Goal: Task Accomplishment & Management: Complete application form

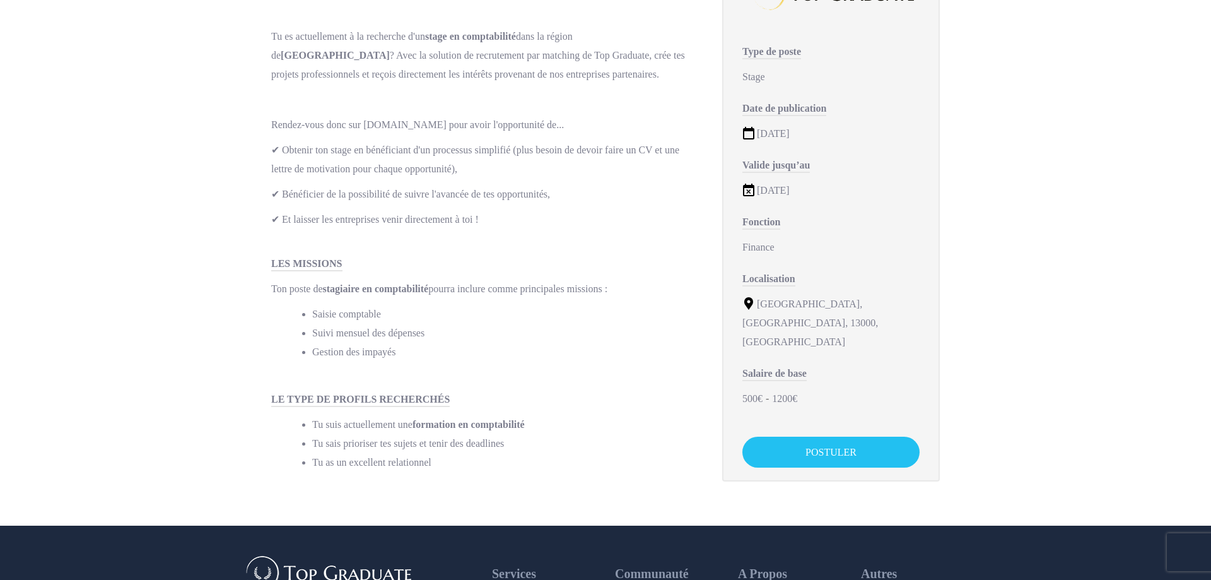
scroll to position [64, 0]
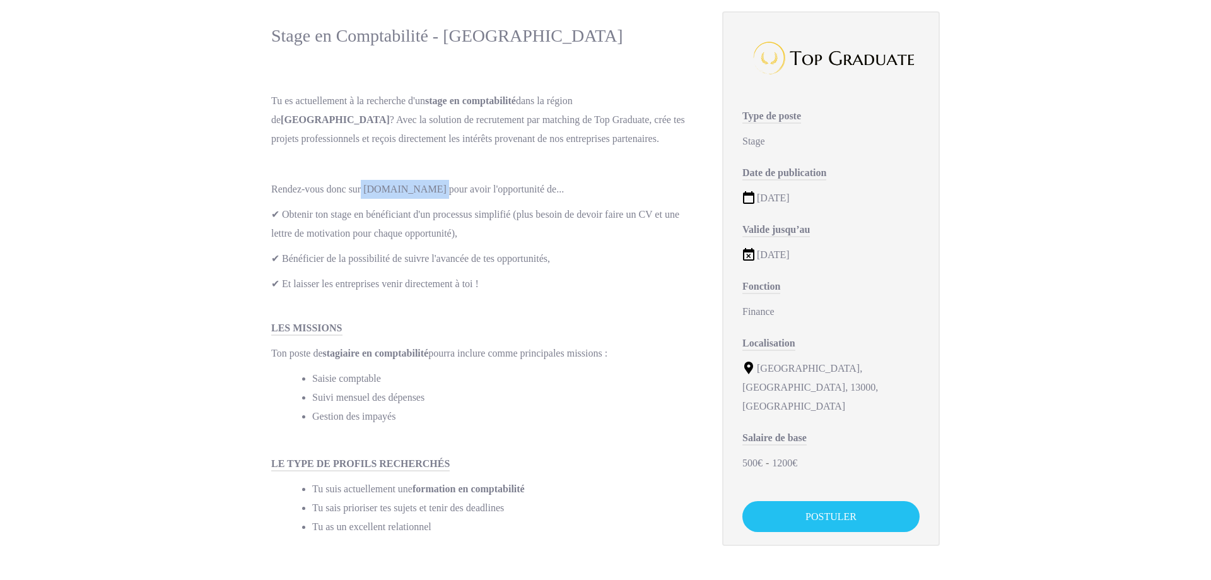
drag, startPoint x: 361, startPoint y: 192, endPoint x: 423, endPoint y: 190, distance: 61.2
click at [423, 190] on p "Rendez-vous donc sur [DOMAIN_NAME] pour avoir l'opportunité de..." at bounding box center [484, 189] width 426 height 19
copy p "[DOMAIN_NAME]"
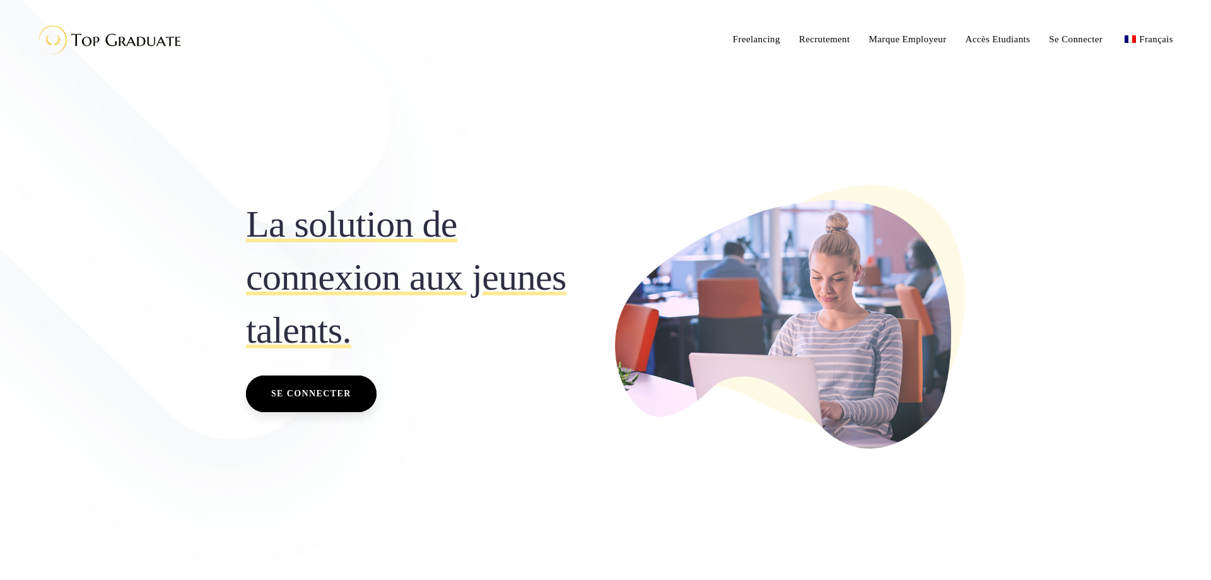
scroll to position [64, 0]
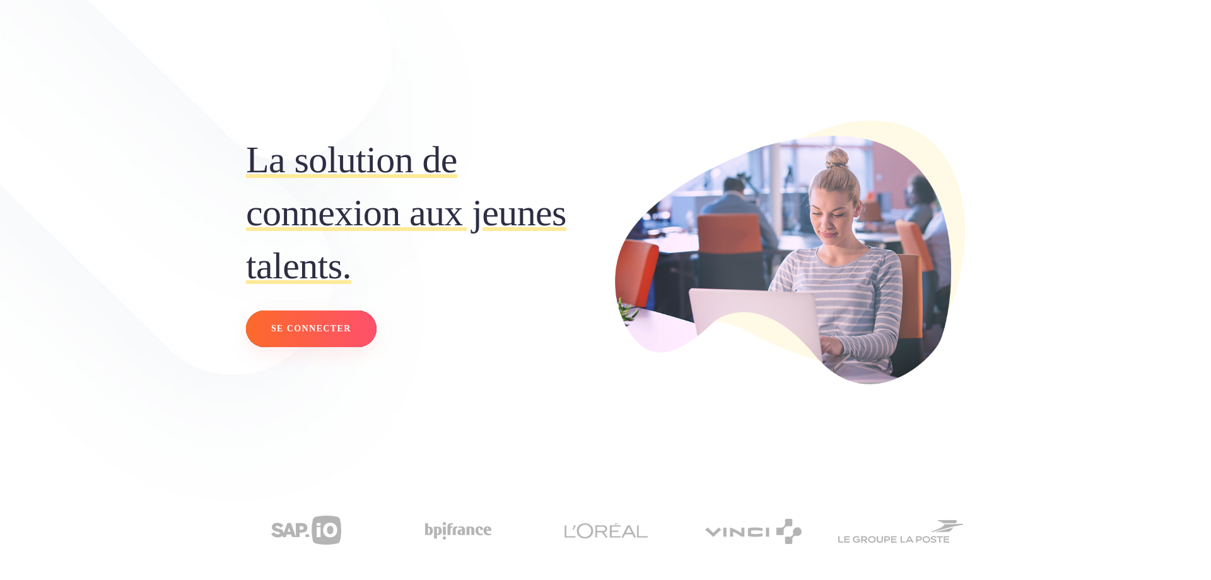
click at [301, 324] on span "Se connecter" at bounding box center [311, 328] width 80 height 16
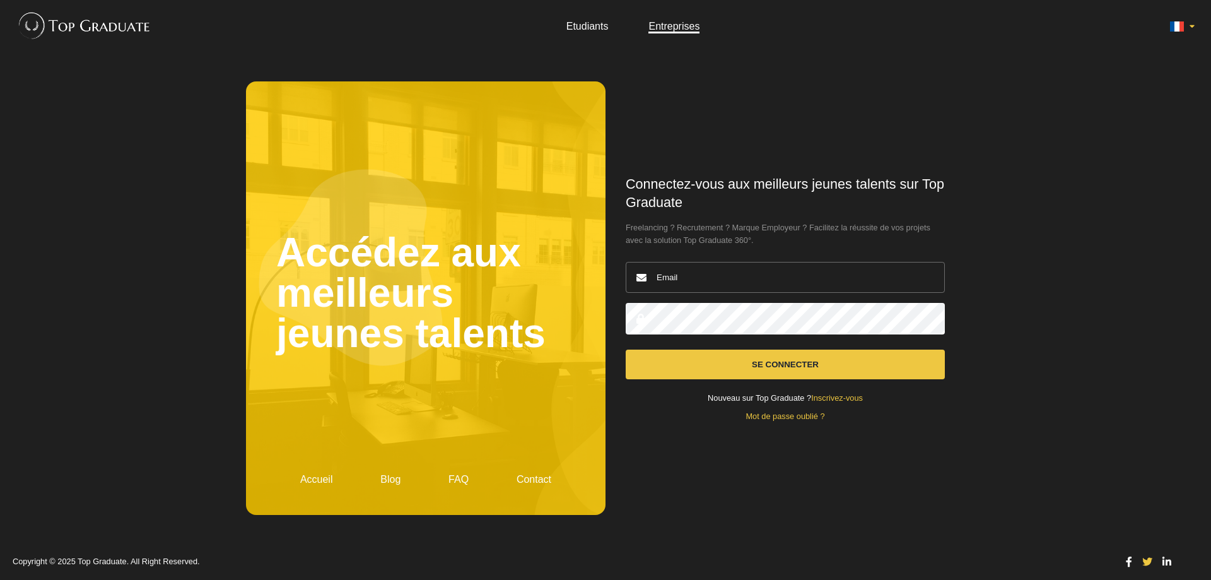
click at [578, 26] on link "Etudiants" at bounding box center [587, 26] width 42 height 11
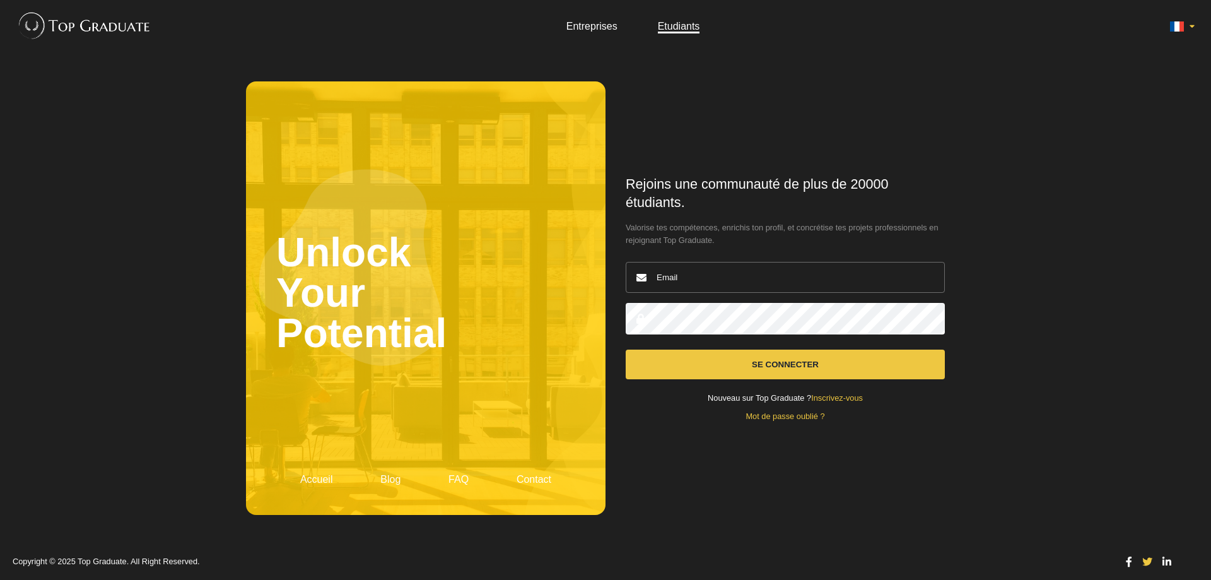
click at [831, 398] on link "Inscrivez-vous" at bounding box center [837, 397] width 52 height 9
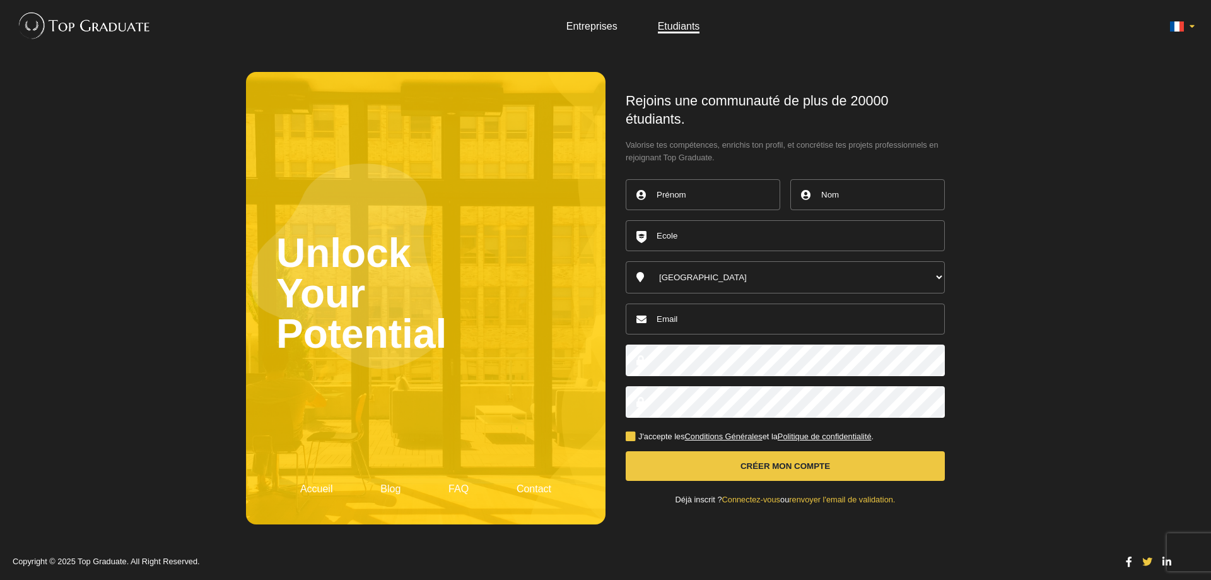
click at [742, 201] on input "text" at bounding box center [703, 194] width 155 height 31
type input "Marietou"
click at [821, 202] on input "text" at bounding box center [867, 194] width 155 height 31
type input "Cisse"
click at [656, 247] on input "text" at bounding box center [785, 235] width 319 height 31
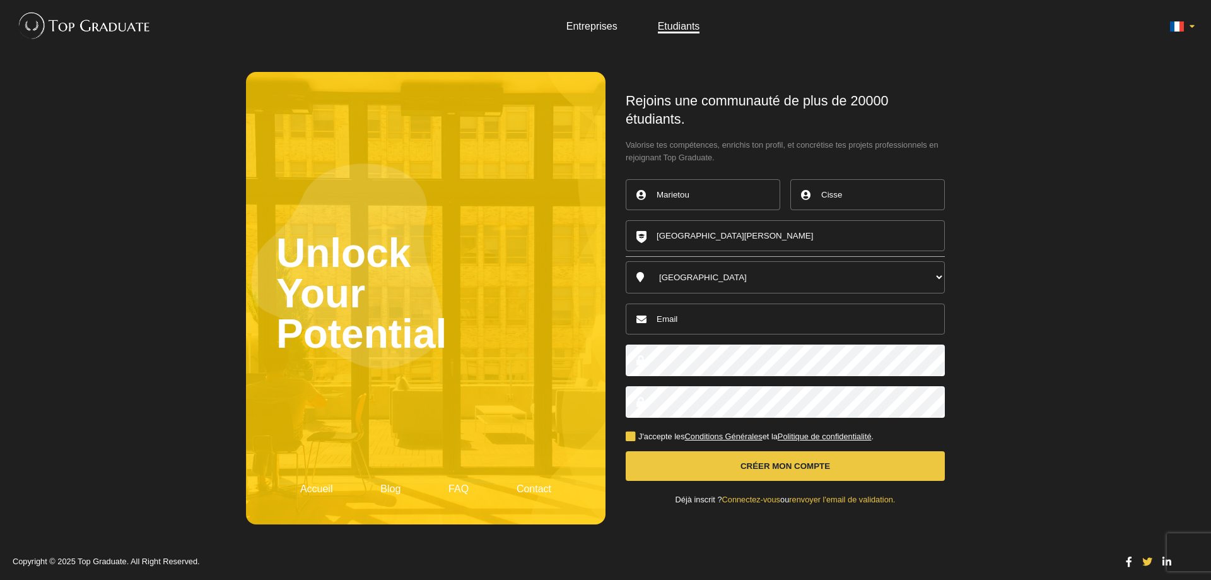
type input "Lycée Blaise Pascal"
click at [682, 331] on input "email" at bounding box center [785, 318] width 319 height 31
type input "marietouc770@gmail.com"
click at [637, 360] on span at bounding box center [640, 360] width 9 height 10
click at [673, 476] on button "Créer mon compte" at bounding box center [785, 466] width 319 height 30
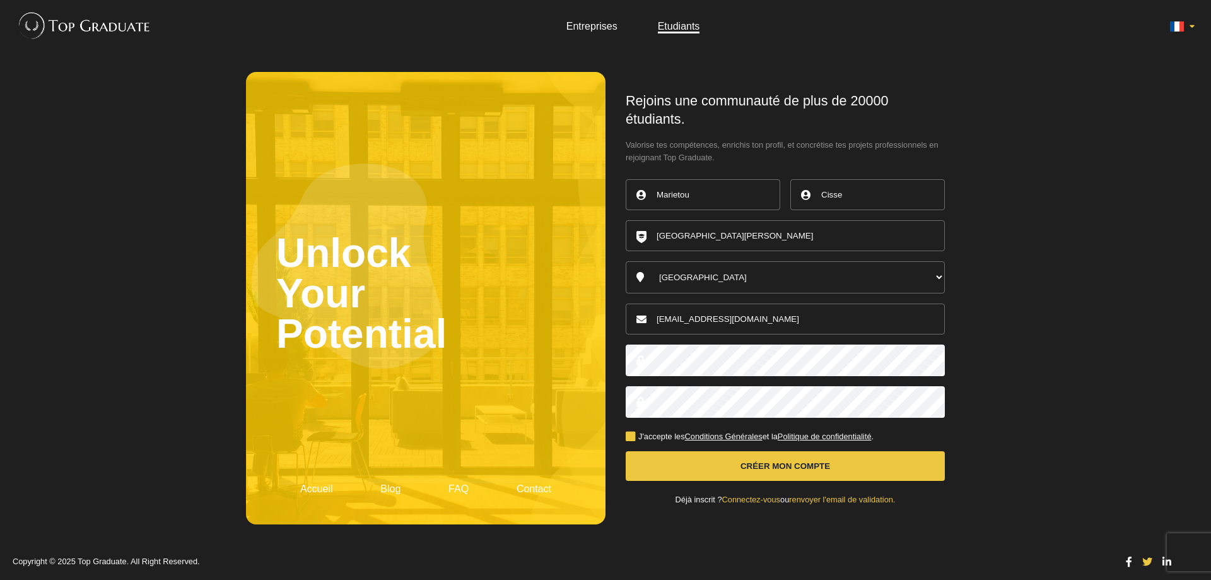
click at [753, 470] on button "Créer mon compte" at bounding box center [785, 466] width 319 height 30
